Goal: Transaction & Acquisition: Purchase product/service

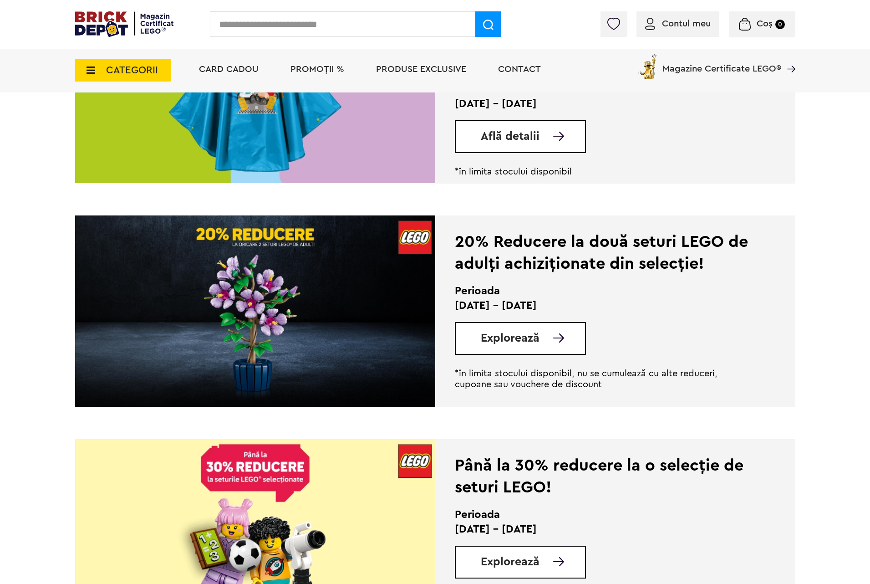
click at [266, 28] on input "text" at bounding box center [342, 23] width 265 height 25
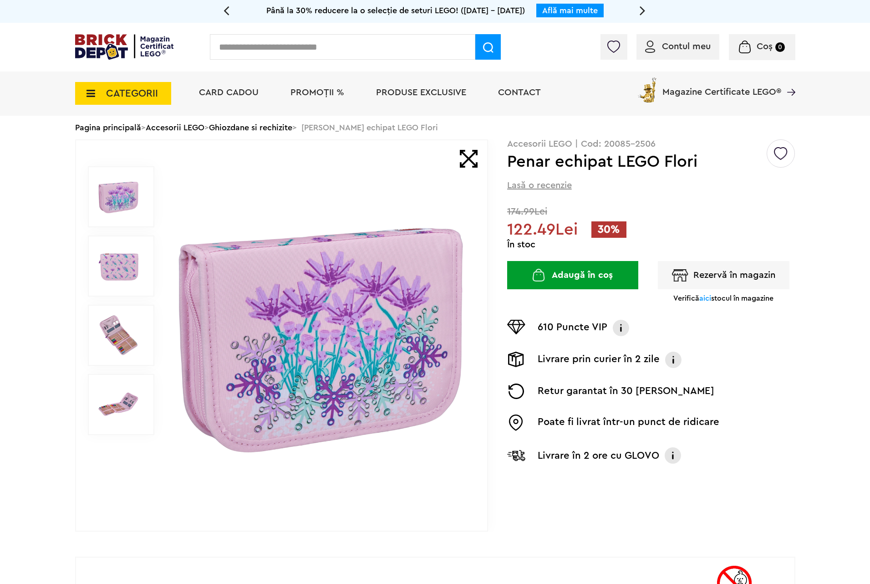
click at [227, 49] on input "text" at bounding box center [342, 46] width 265 height 25
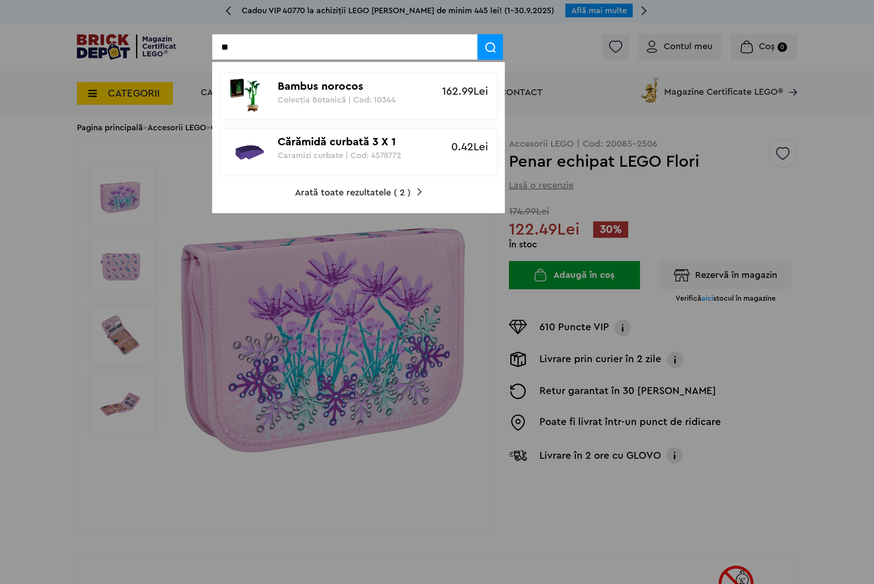
type input "*"
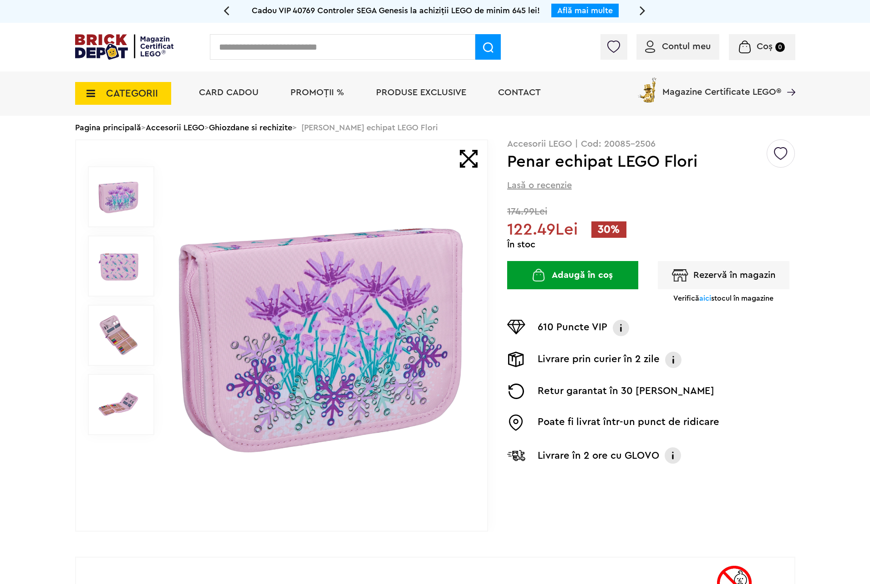
click at [234, 51] on input "text" at bounding box center [342, 46] width 265 height 25
type input "*"
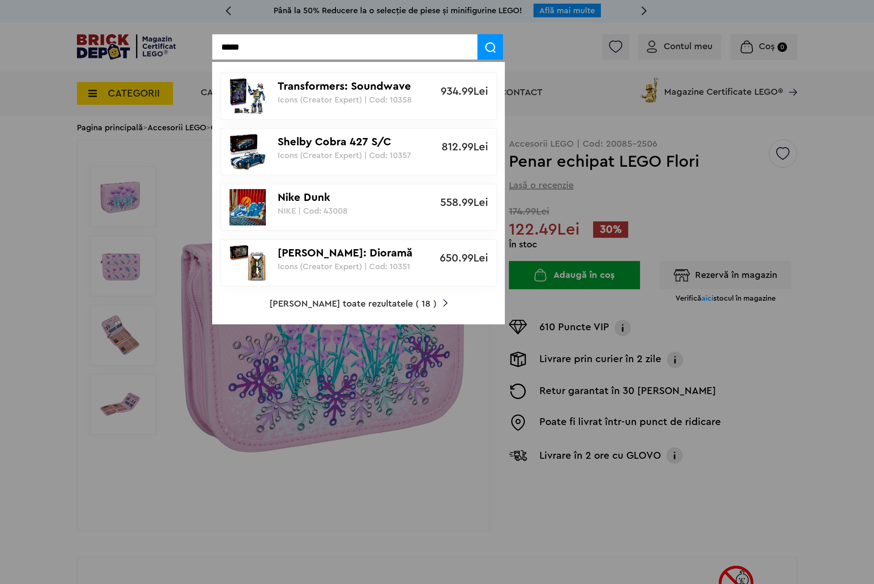
type input "*****"
